Goal: Transaction & Acquisition: Purchase product/service

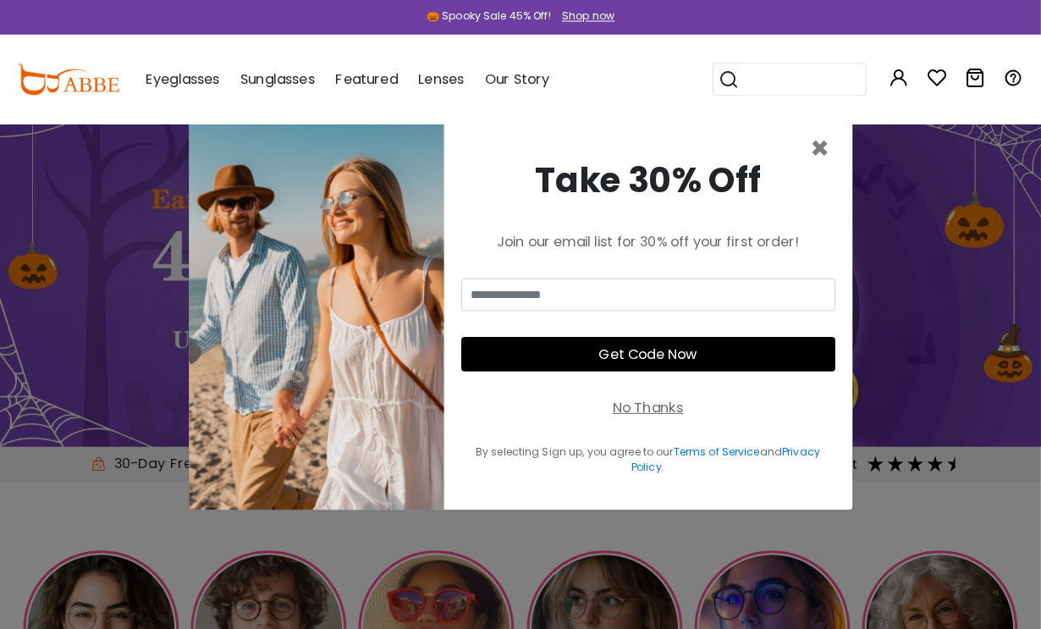
scroll to position [3, 0]
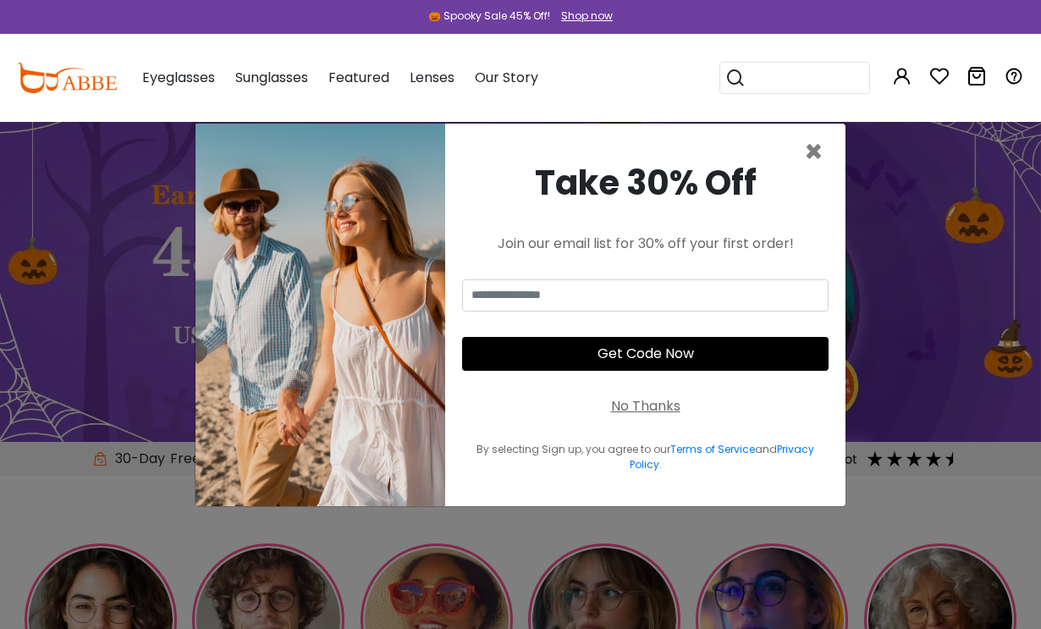
click at [818, 173] on span "×" at bounding box center [813, 151] width 19 height 43
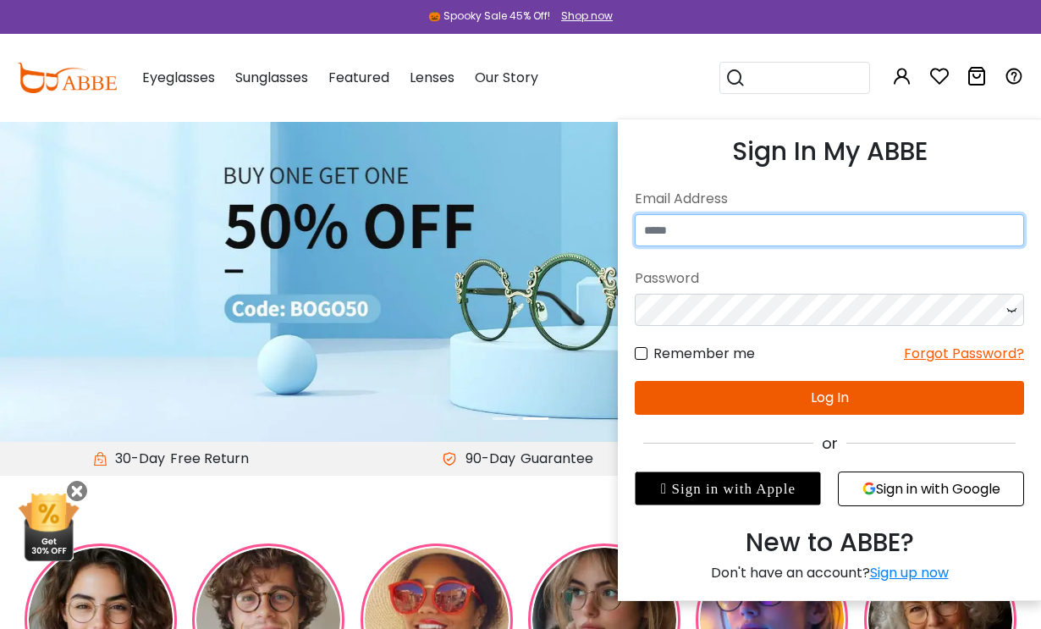
click at [727, 218] on input "email" at bounding box center [829, 230] width 389 height 32
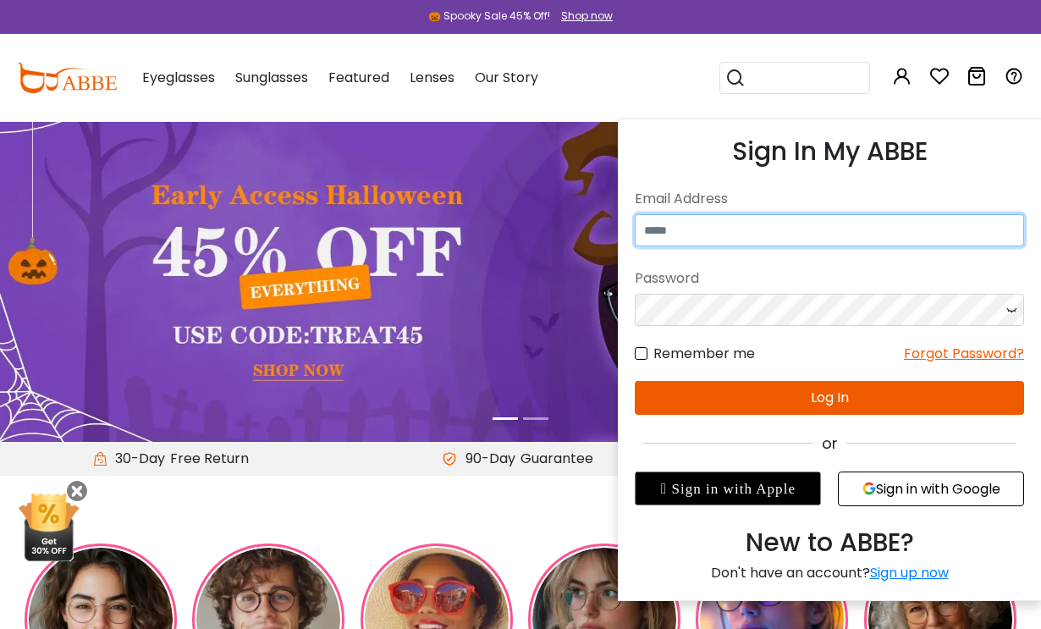
type input "**********"
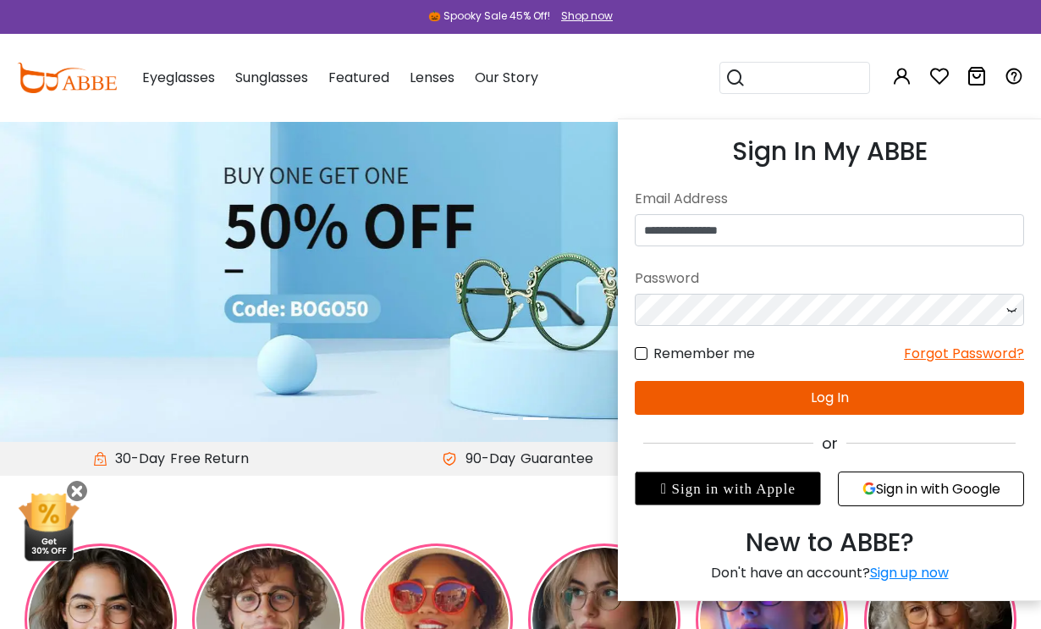
click at [802, 388] on button "Log In" at bounding box center [829, 398] width 389 height 34
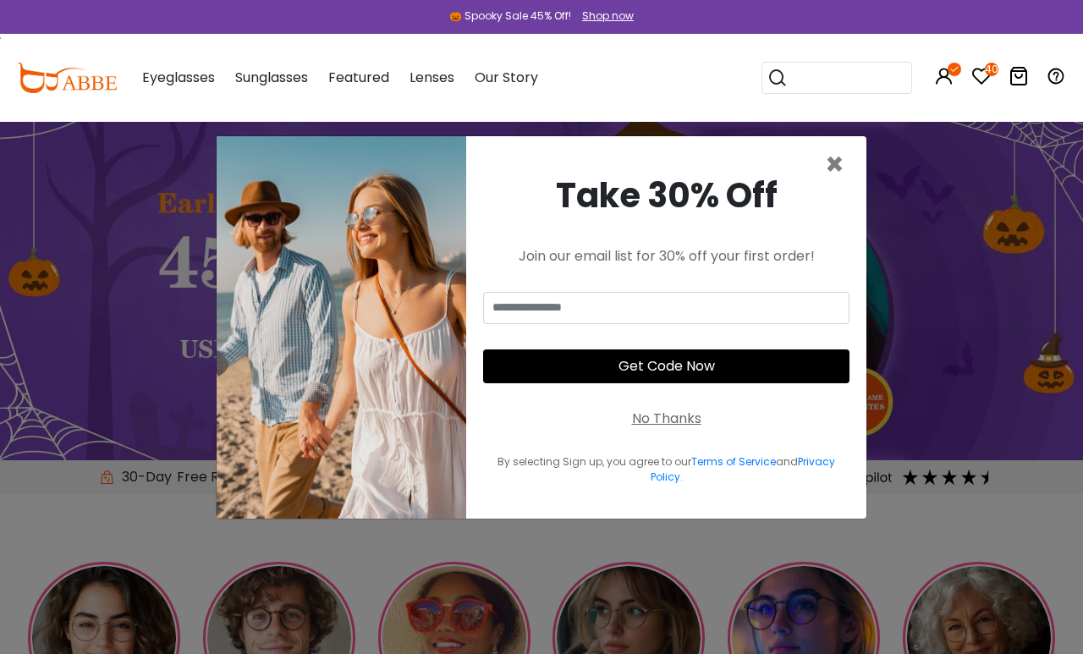
click at [982, 74] on icon at bounding box center [981, 76] width 20 height 20
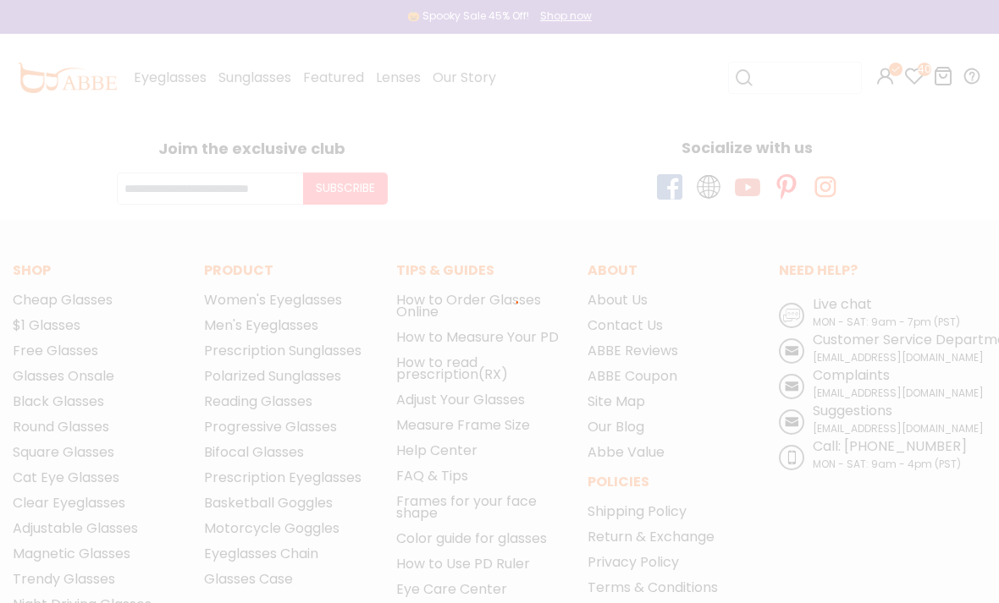
click at [911, 63] on div at bounding box center [499, 301] width 999 height 603
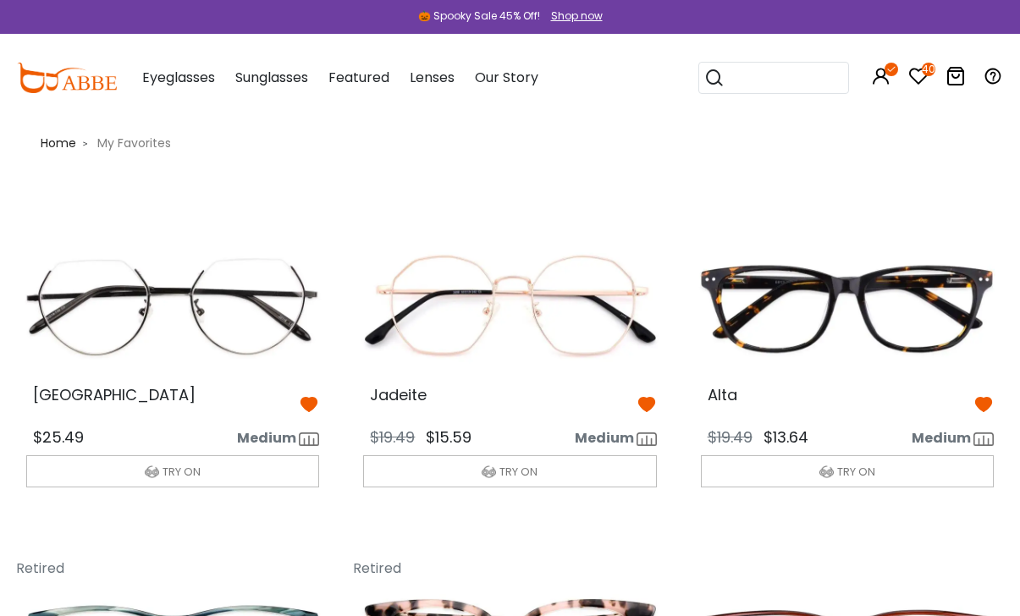
click at [922, 69] on icon "40" at bounding box center [929, 70] width 14 height 14
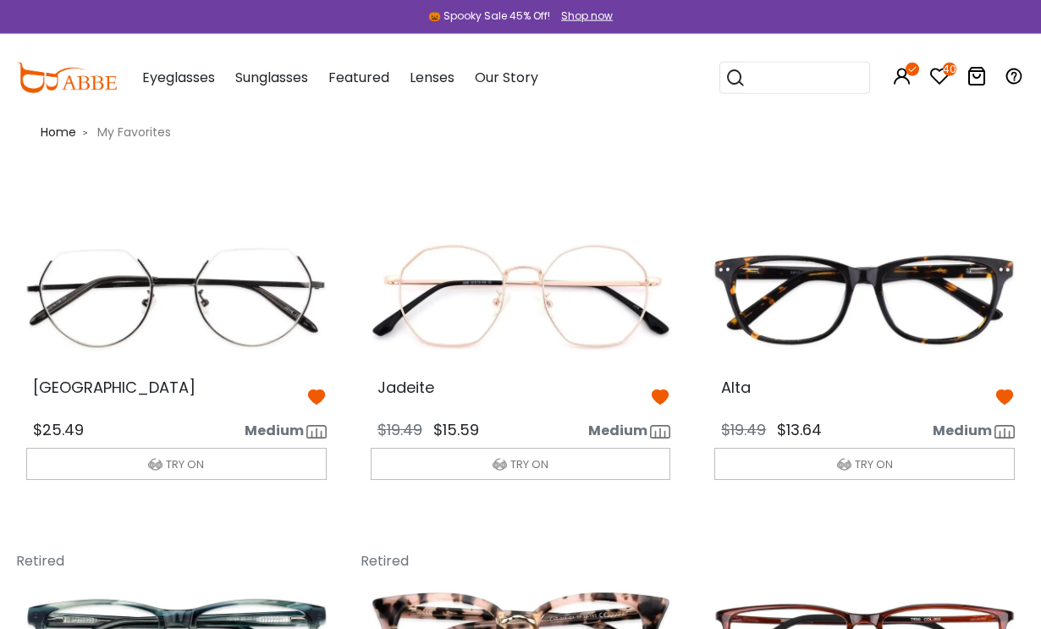
scroll to position [14, 0]
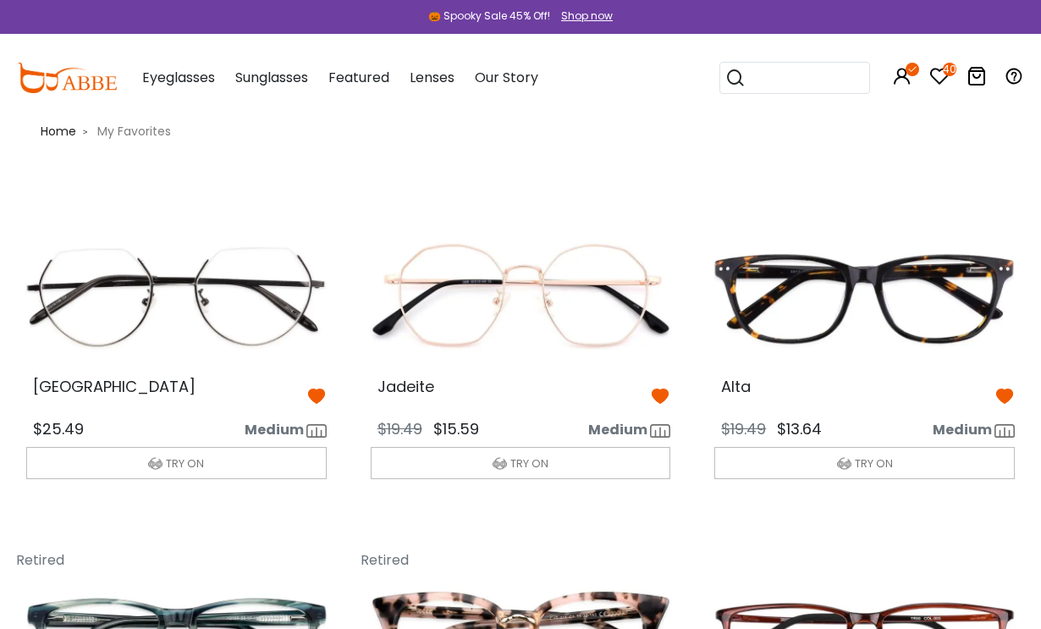
click at [995, 376] on img at bounding box center [864, 297] width 327 height 163
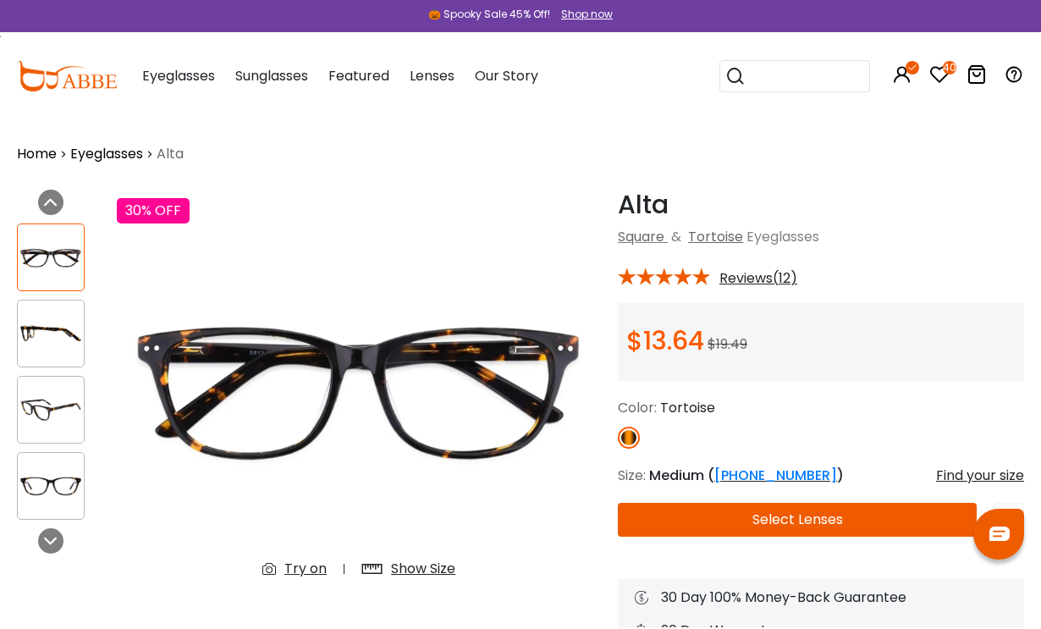
click at [953, 70] on icon "40" at bounding box center [950, 70] width 14 height 14
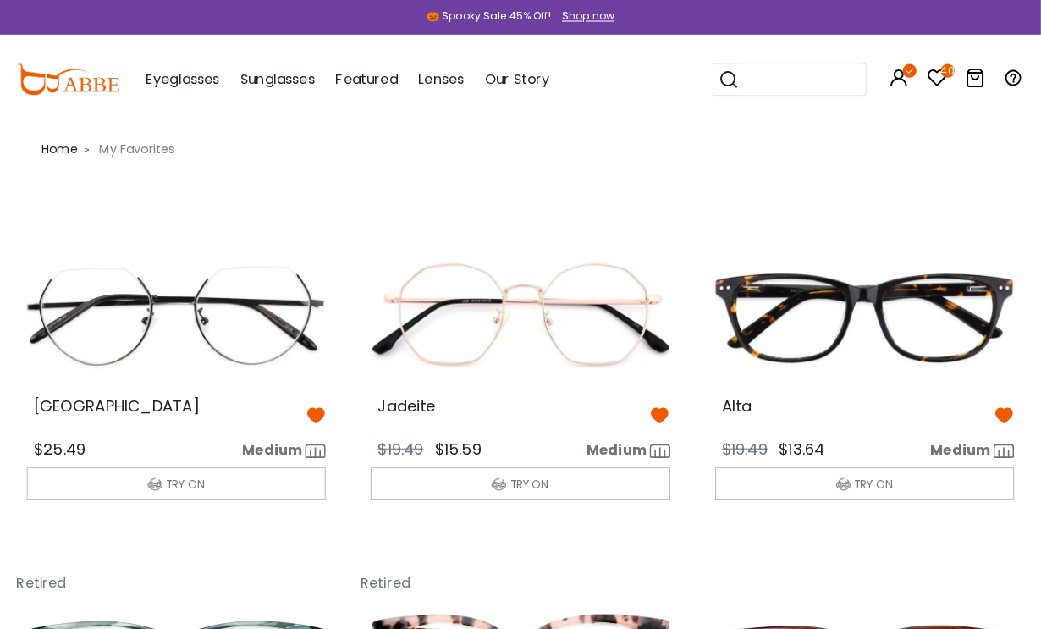
scroll to position [2, 0]
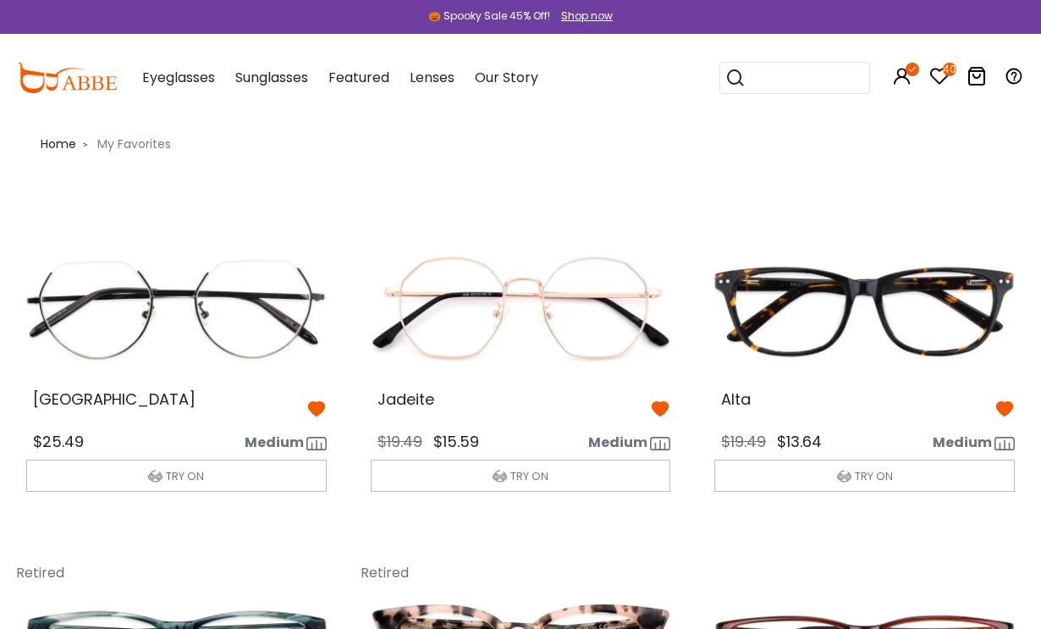
click at [996, 412] on icon at bounding box center [1004, 409] width 20 height 20
click at [664, 389] on img at bounding box center [520, 309] width 327 height 163
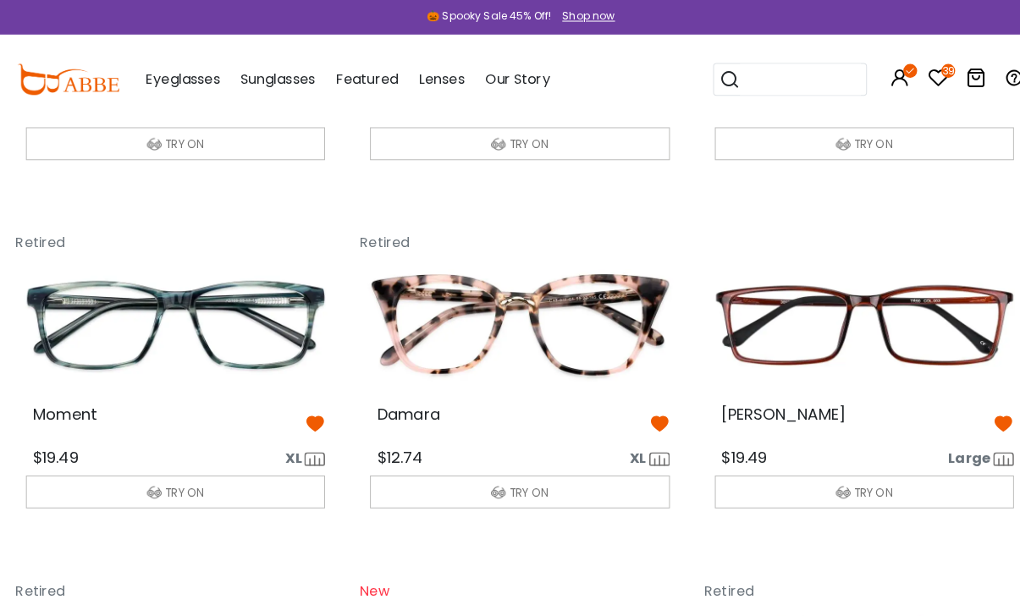
scroll to position [334, 1]
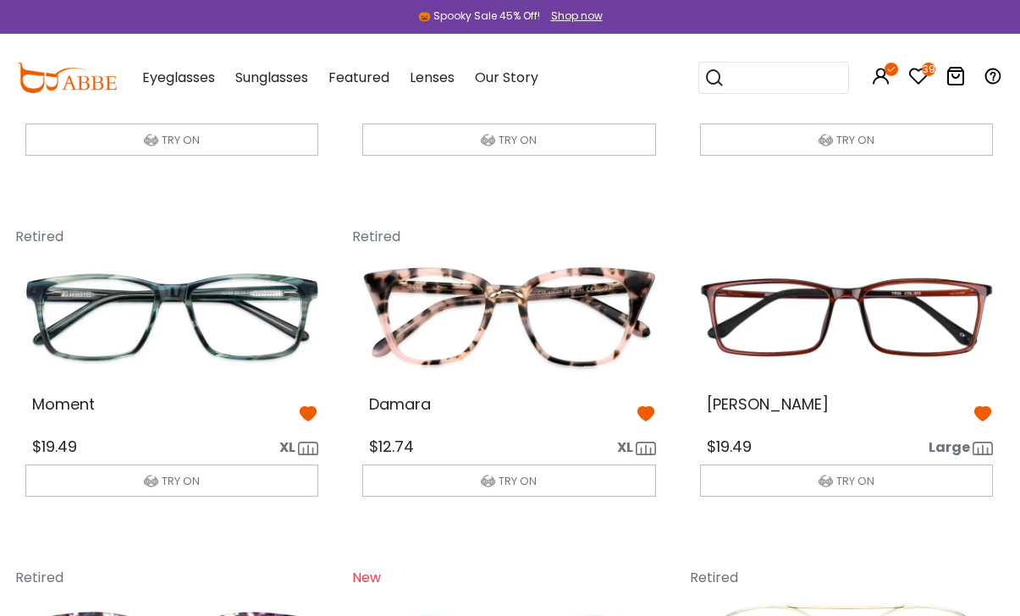
click at [649, 406] on icon at bounding box center [646, 414] width 20 height 20
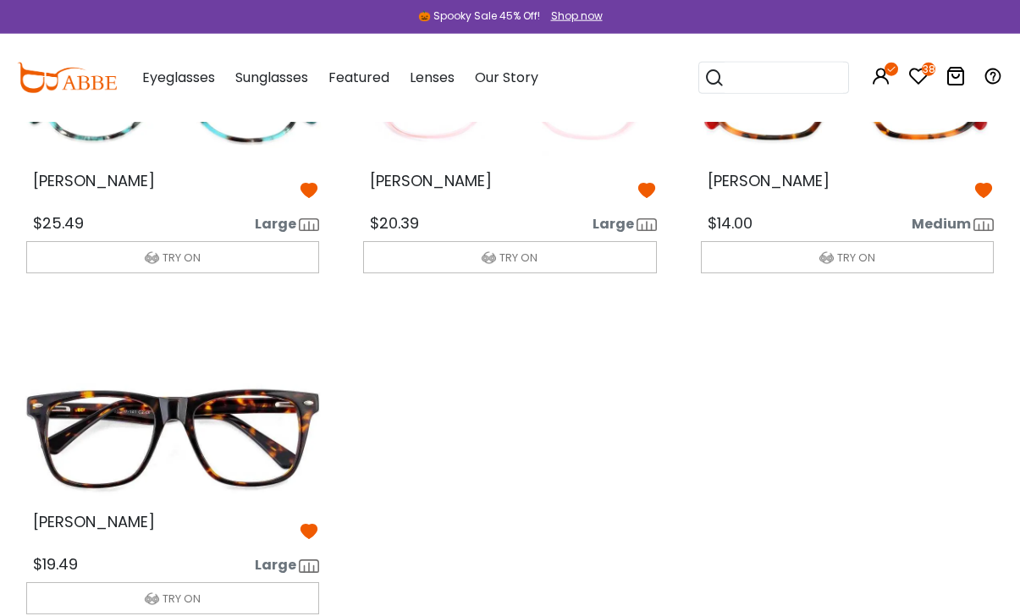
scroll to position [4304, 0]
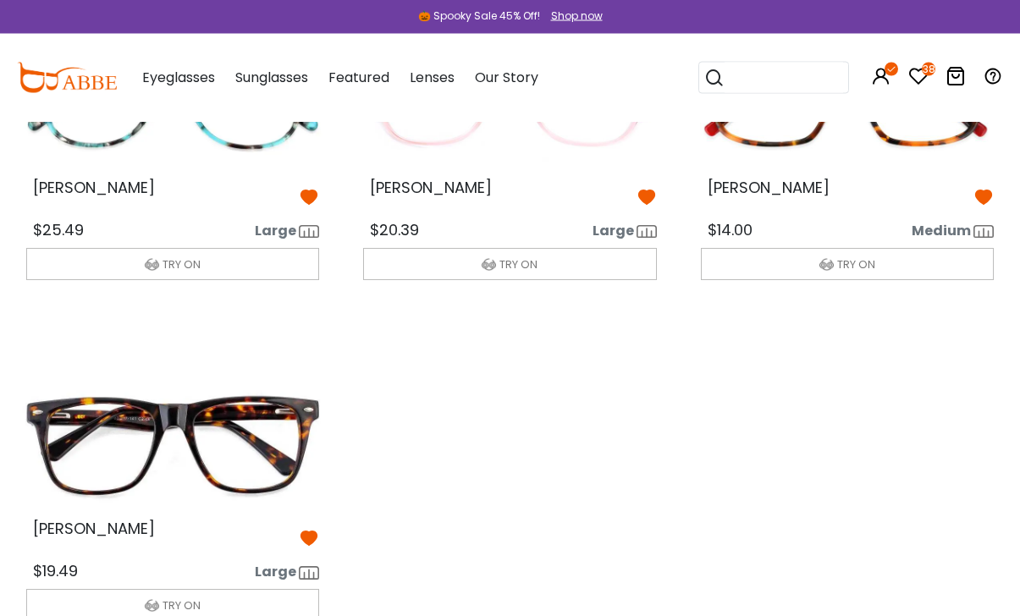
click at [322, 190] on div "Viola" at bounding box center [173, 196] width 320 height 32
click at [650, 189] on icon at bounding box center [646, 197] width 20 height 20
click at [320, 190] on div "Viola" at bounding box center [173, 196] width 320 height 32
click at [316, 179] on img at bounding box center [173, 100] width 320 height 160
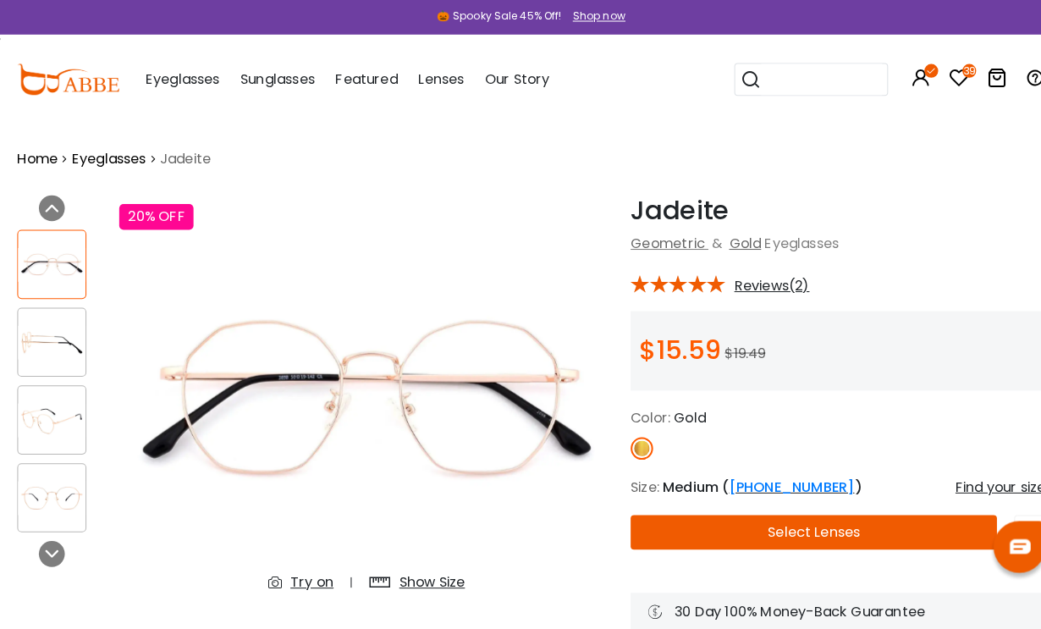
scroll to position [3, 0]
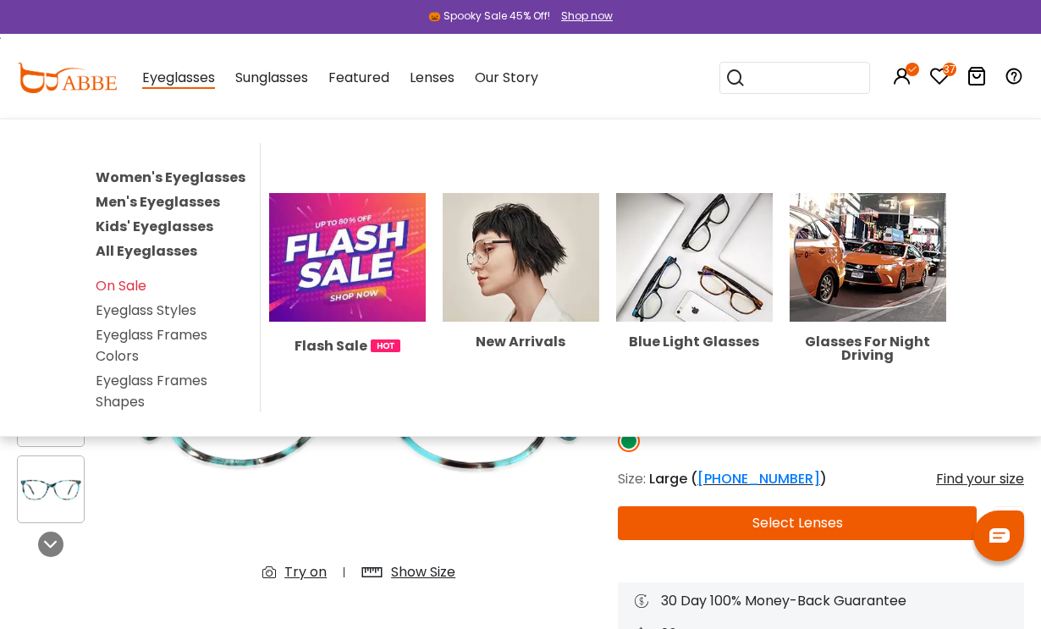
click at [535, 276] on img at bounding box center [521, 257] width 157 height 129
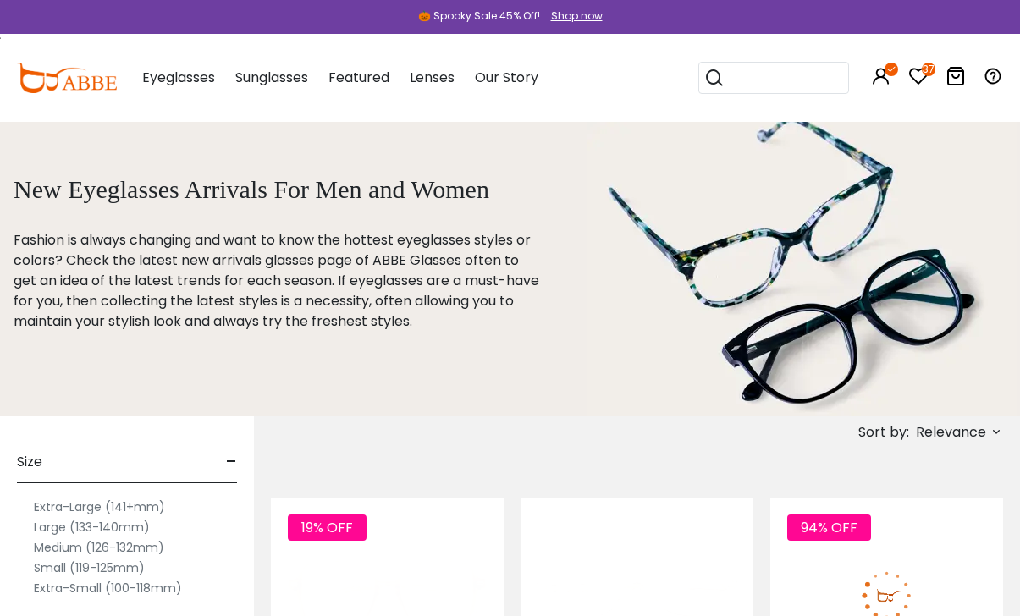
scroll to position [3, 0]
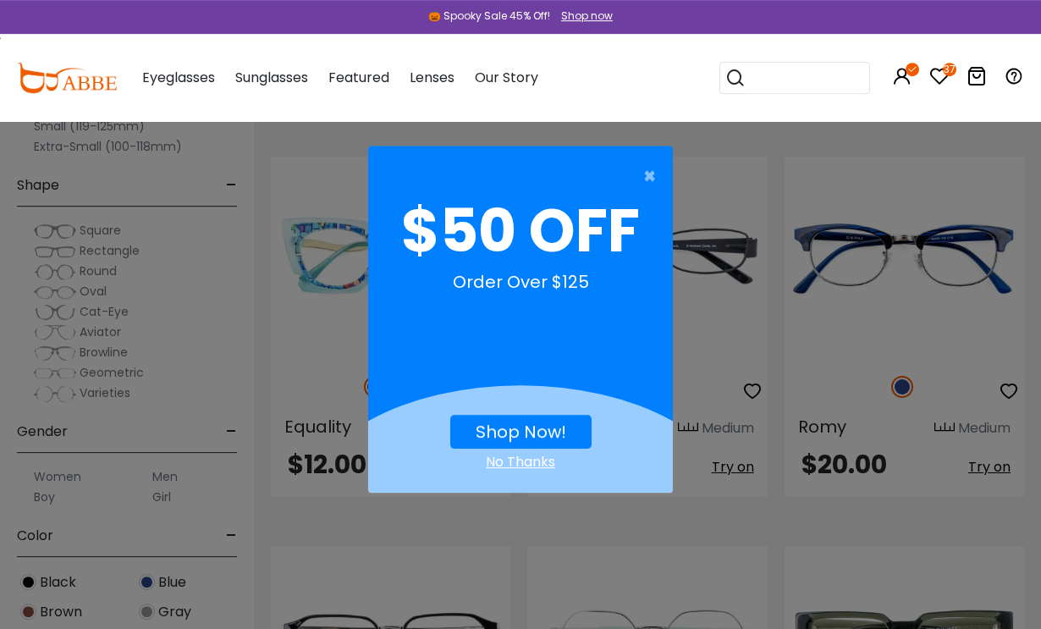
click at [617, 160] on button "×" at bounding box center [512, 176] width 305 height 34
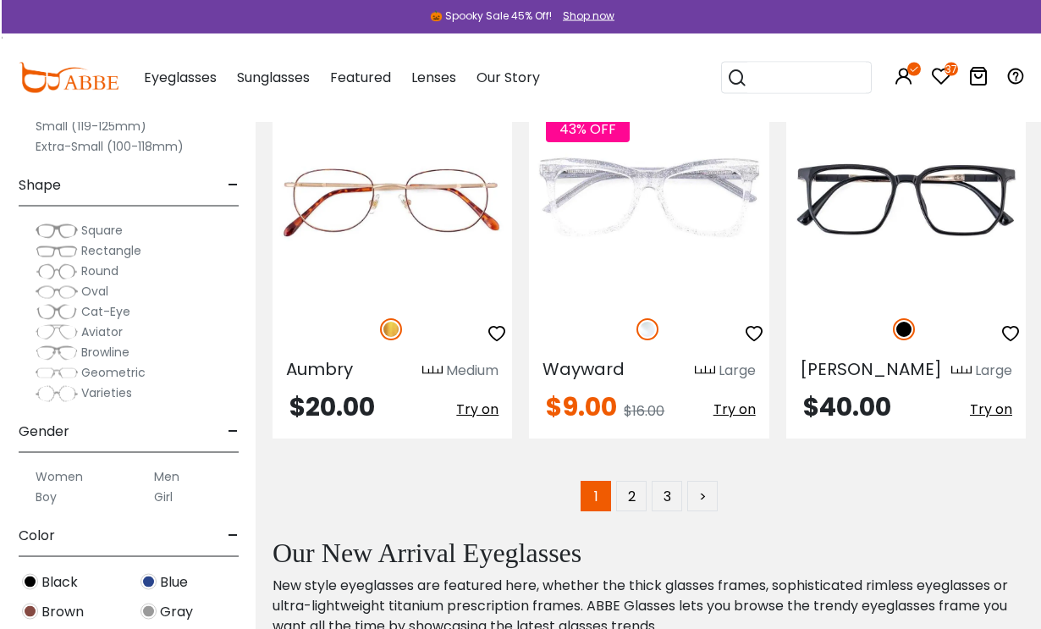
scroll to position [7876, 0]
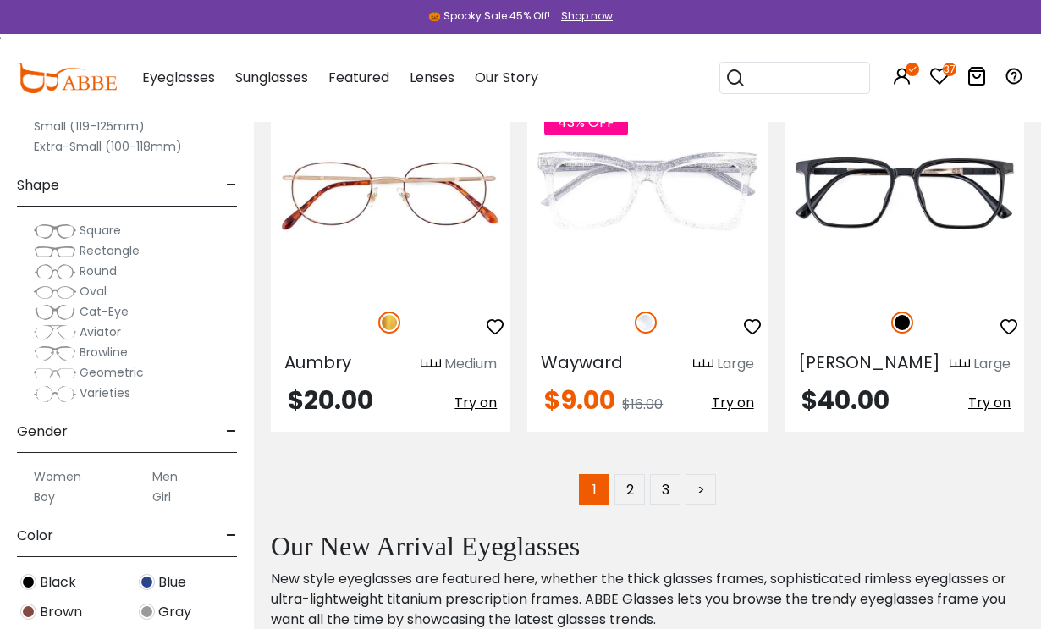
click at [621, 474] on link "2" at bounding box center [629, 489] width 30 height 30
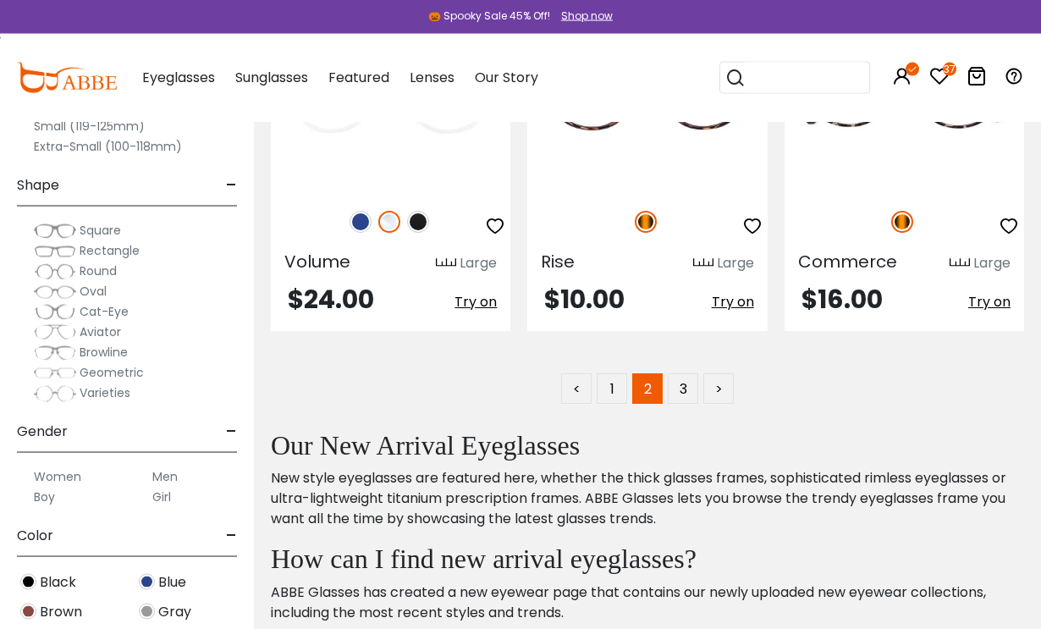
scroll to position [7954, 0]
click at [685, 372] on link "3" at bounding box center [683, 387] width 30 height 30
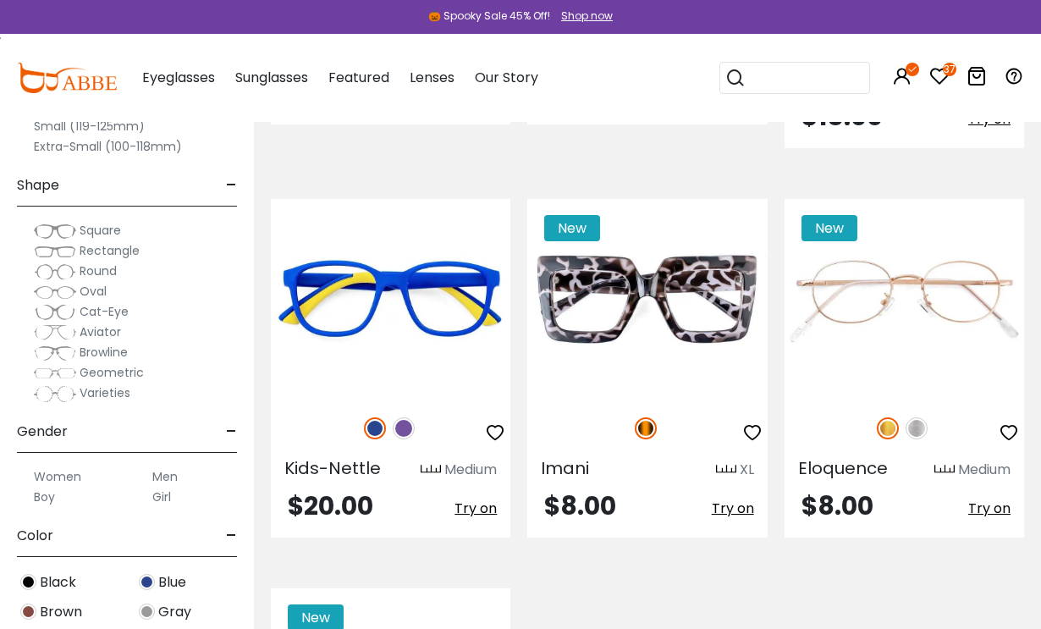
scroll to position [714, 0]
click at [101, 260] on label "Rectangle" at bounding box center [87, 250] width 106 height 20
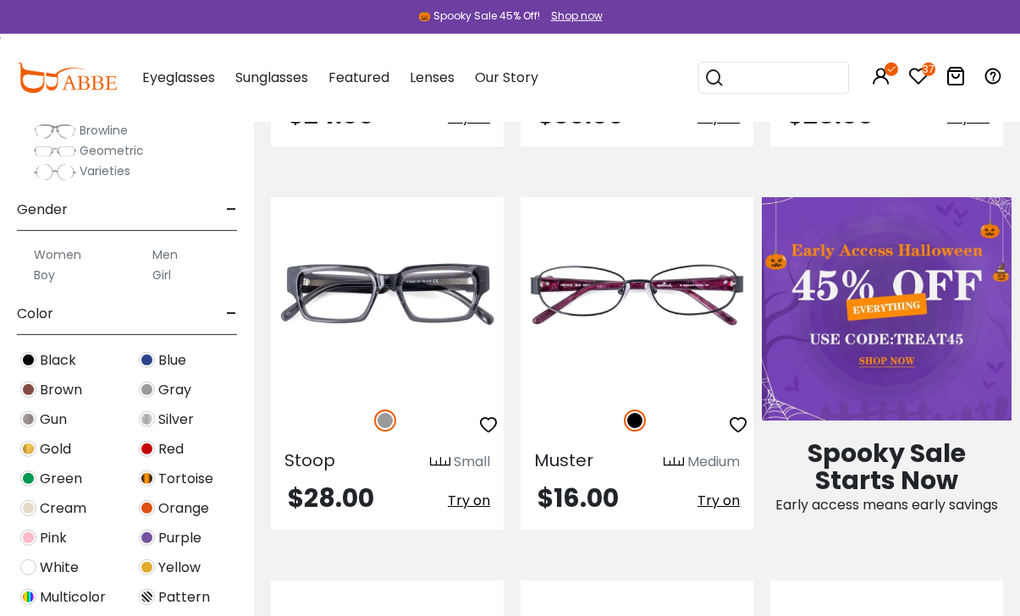
scroll to position [259, 0]
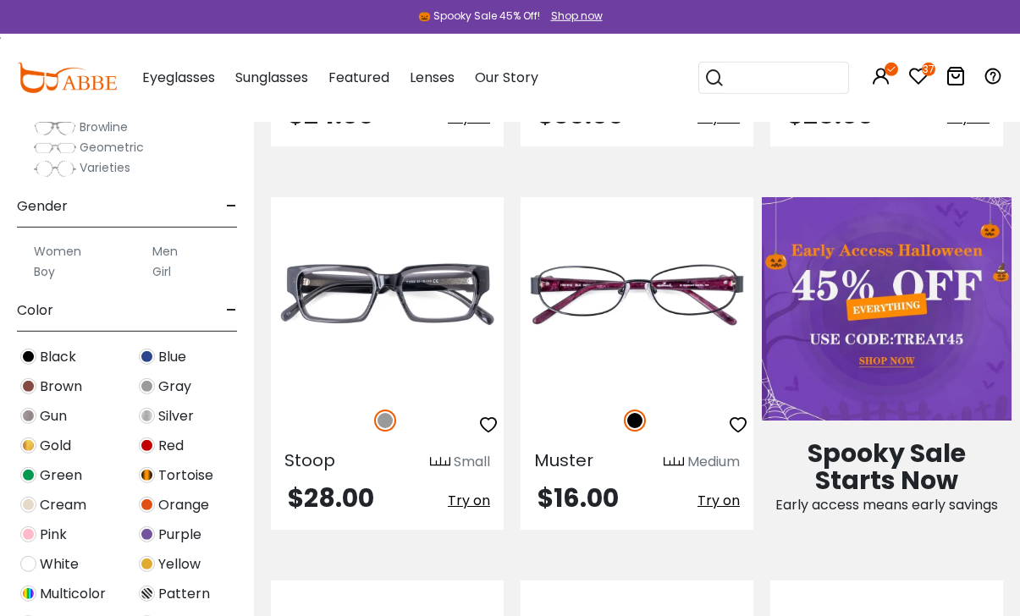
click at [146, 451] on img at bounding box center [147, 446] width 16 height 16
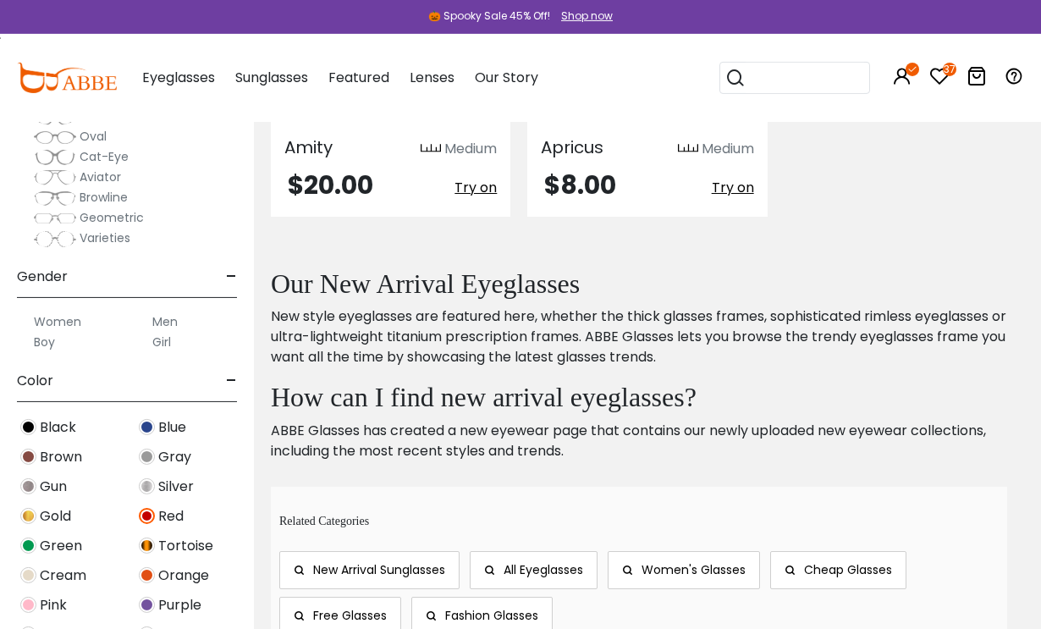
scroll to position [190, 0]
click at [31, 548] on img at bounding box center [28, 545] width 16 height 16
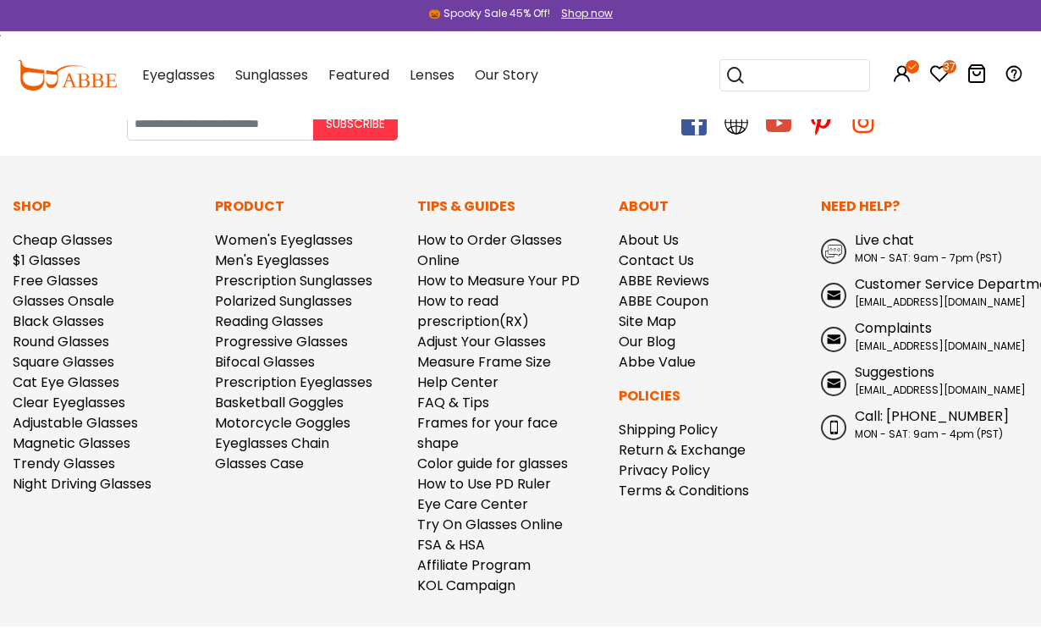
scroll to position [1223, 0]
